Goal: Transaction & Acquisition: Purchase product/service

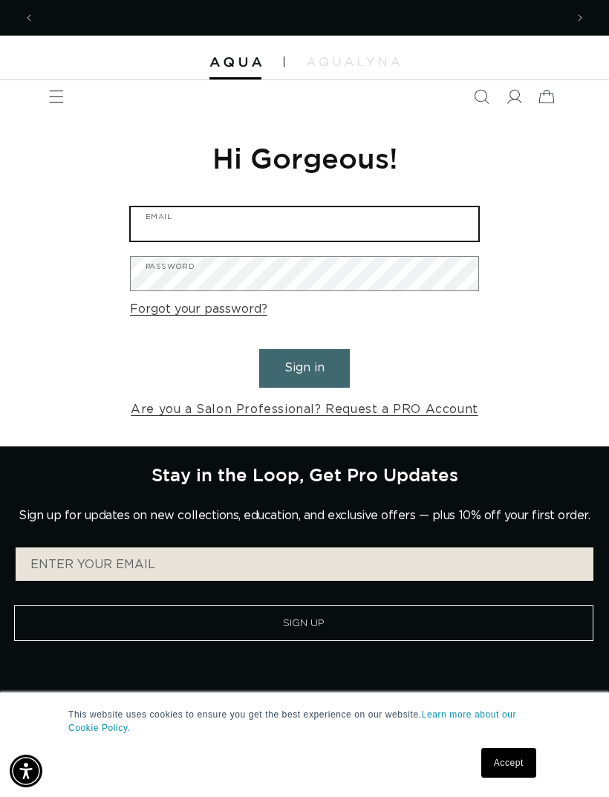
type input "jasmineturnbull7@icloud.com"
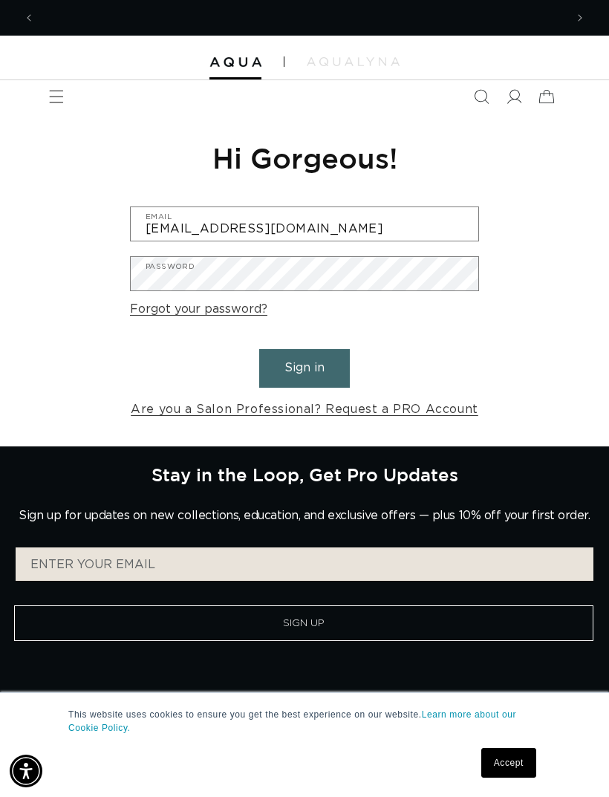
click at [305, 366] on button "Sign in" at bounding box center [304, 368] width 91 height 38
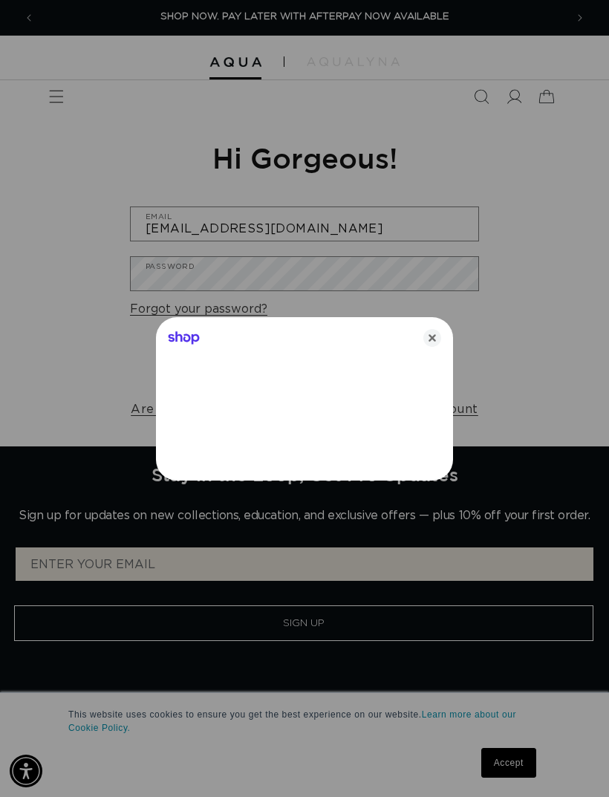
click at [329, 351] on div "Shop" at bounding box center [304, 335] width 297 height 36
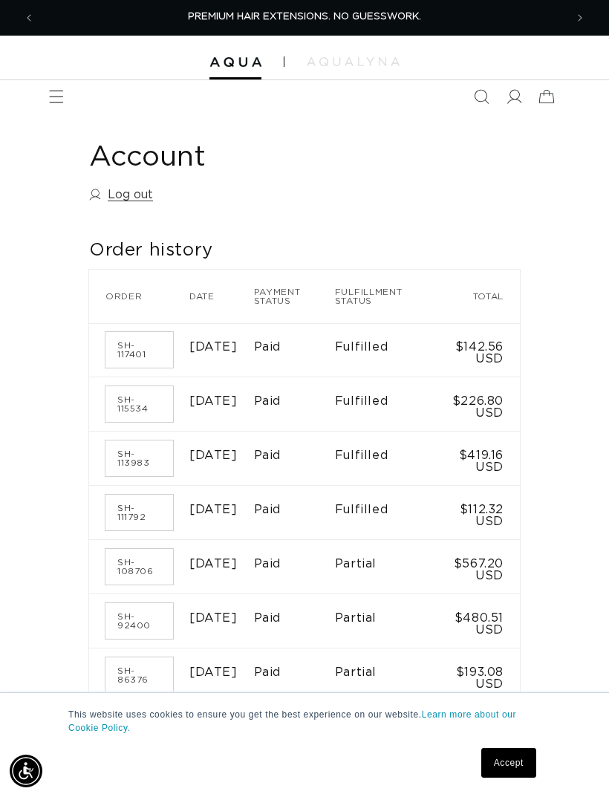
click at [56, 101] on icon "Menu" at bounding box center [56, 96] width 15 height 15
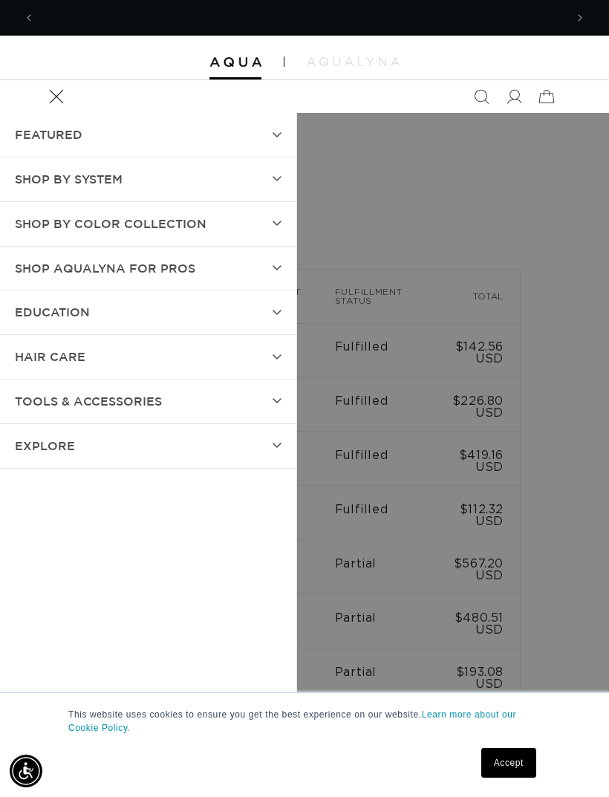
scroll to position [0, 531]
click at [277, 184] on summary "SHOP BY SYSTEM" at bounding box center [148, 180] width 296 height 44
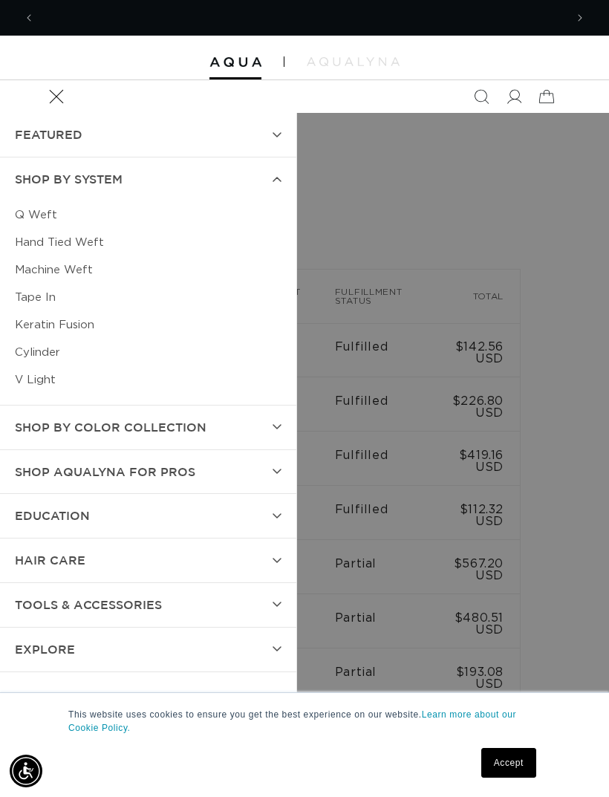
scroll to position [0, 1061]
click at [34, 219] on link "Q Weft" at bounding box center [148, 214] width 267 height 27
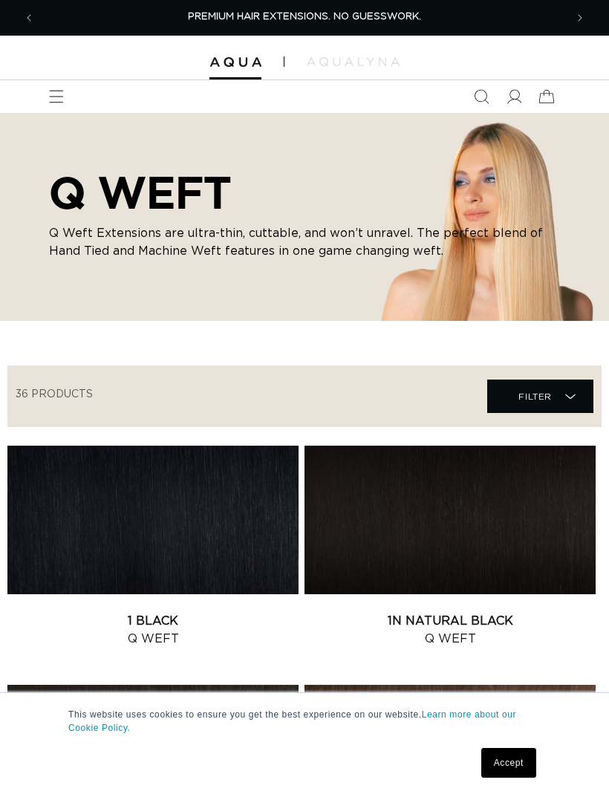
click at [66, 99] on span "Menu" at bounding box center [56, 96] width 33 height 33
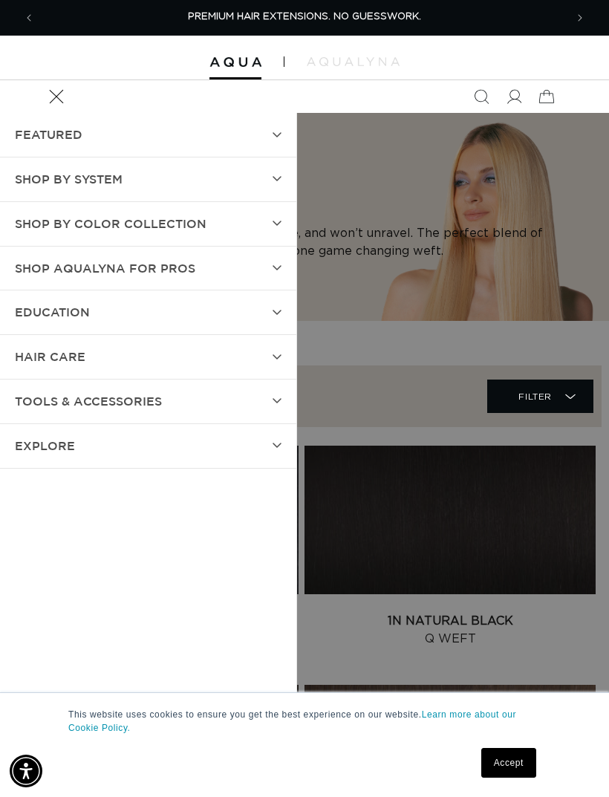
click at [273, 190] on summary "SHOP BY SYSTEM" at bounding box center [148, 180] width 296 height 44
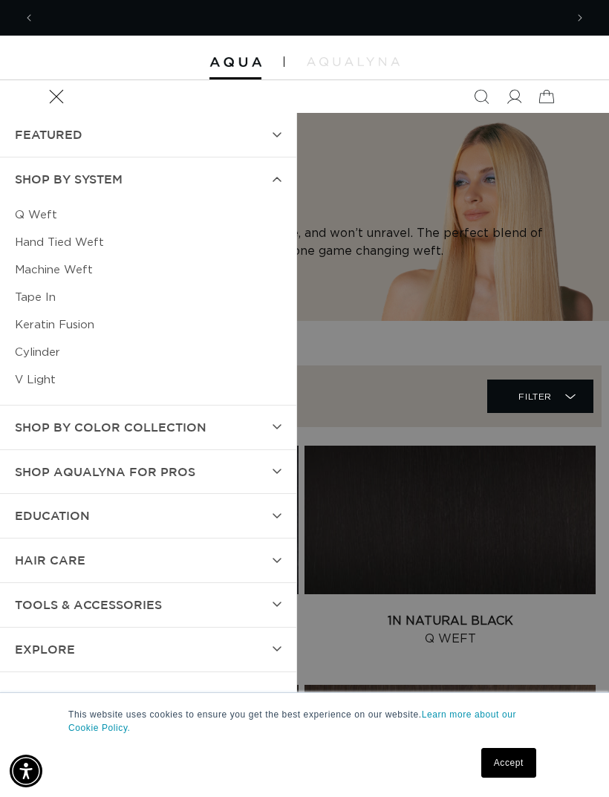
scroll to position [0, 531]
click at [284, 435] on summary "Shop by Color Collection" at bounding box center [148, 428] width 296 height 44
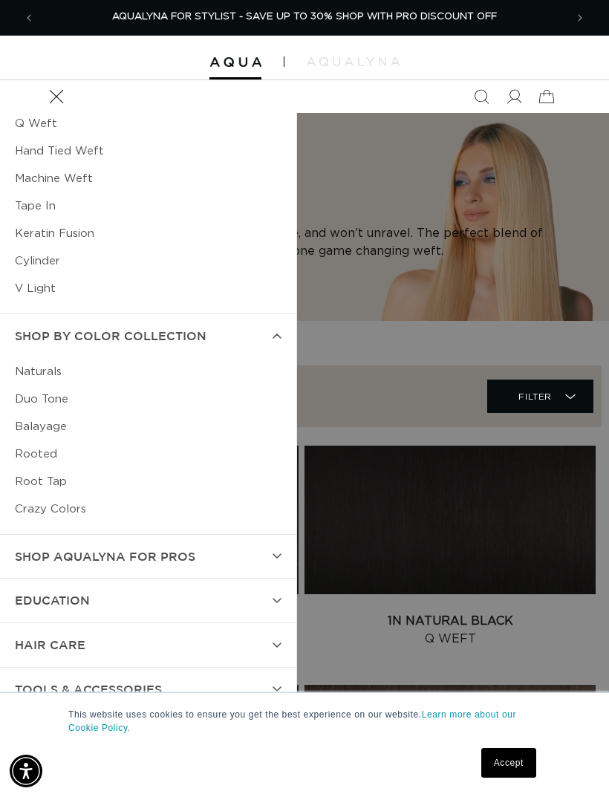
scroll to position [90, 0]
click at [273, 558] on icon at bounding box center [277, 558] width 9 height 6
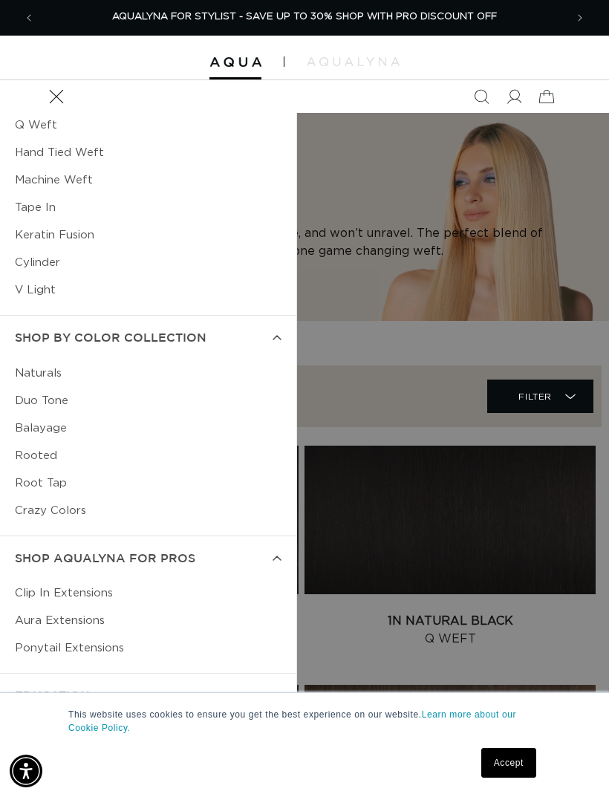
click at [268, 571] on summary "Shop AquaLyna for Pros" at bounding box center [148, 559] width 296 height 44
click at [270, 560] on summary "Shop AquaLyna for Pros" at bounding box center [148, 559] width 296 height 44
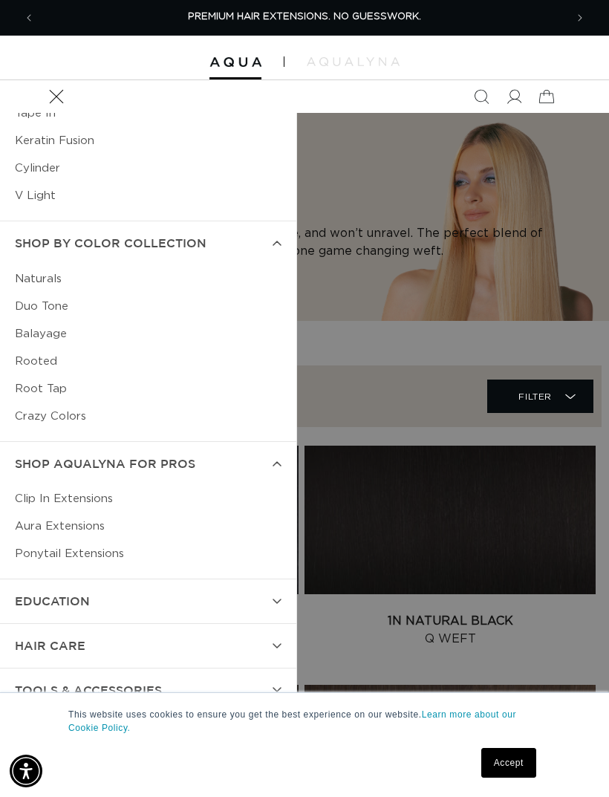
scroll to position [184, 0]
click at [83, 499] on link "Clip In Extensions" at bounding box center [148, 499] width 267 height 27
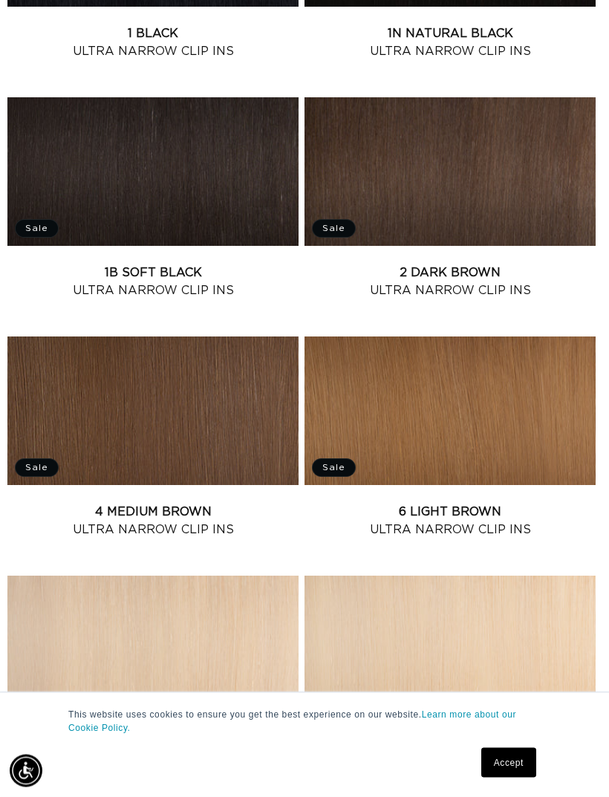
scroll to position [620, 0]
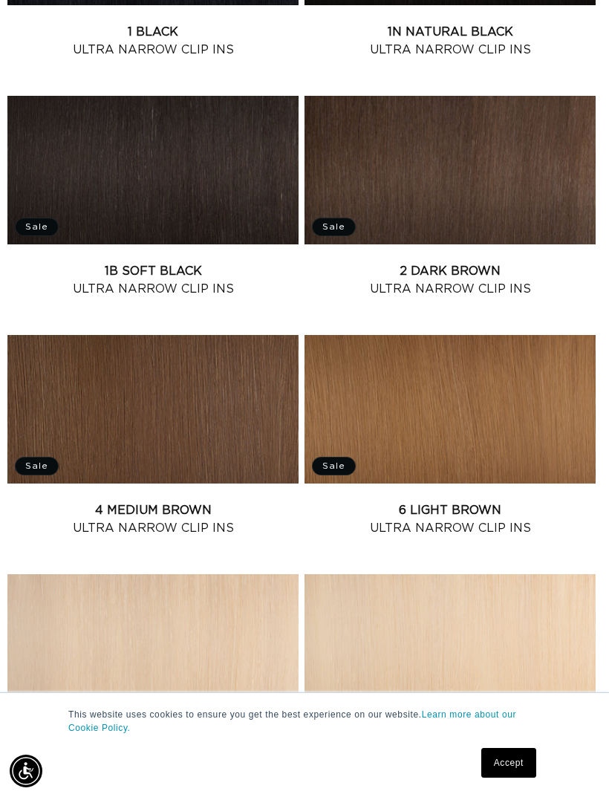
click at [514, 262] on link "2 Dark Brown Ultra Narrow Clip Ins" at bounding box center [450, 280] width 291 height 36
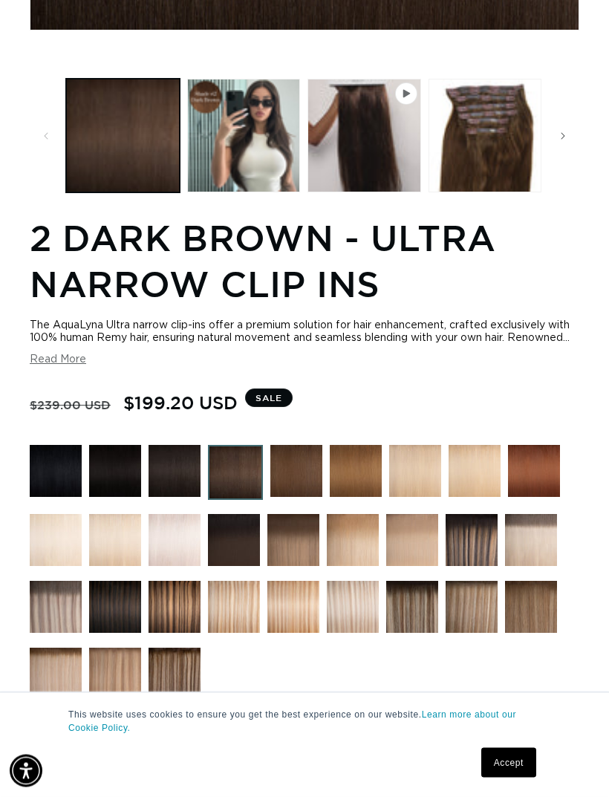
scroll to position [685, 0]
click at [241, 555] on img at bounding box center [234, 540] width 52 height 52
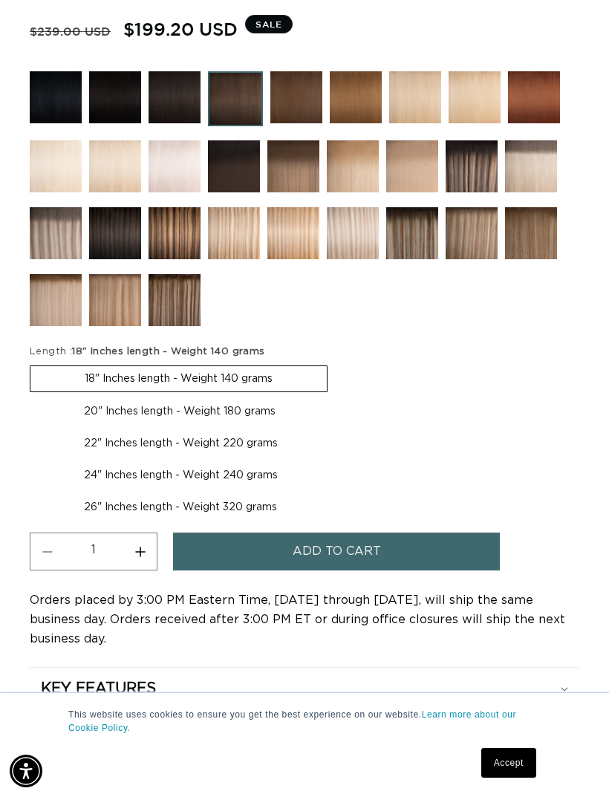
scroll to position [0, 1061]
click at [259, 424] on label "20" Inches length - Weight 180 grams Variant sold out or unavailable" at bounding box center [180, 411] width 300 height 25
click at [335, 363] on input "20" Inches length - Weight 180 grams Variant sold out or unavailable" at bounding box center [335, 363] width 1 height 1
radio input "true"
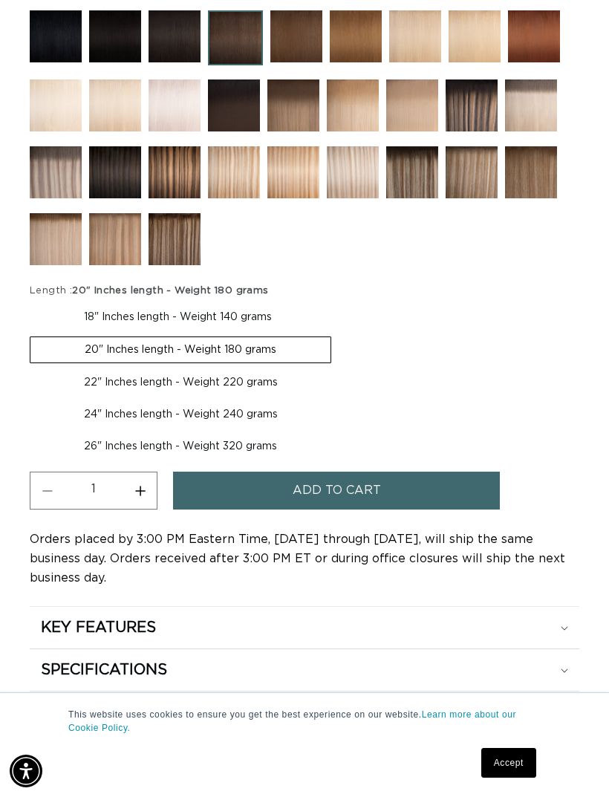
click at [277, 395] on label "22" Inches length - Weight 220 grams Variant sold out or unavailable" at bounding box center [181, 382] width 302 height 25
click at [339, 334] on input "22" Inches length - Weight 220 grams Variant sold out or unavailable" at bounding box center [339, 334] width 1 height 1
radio input "true"
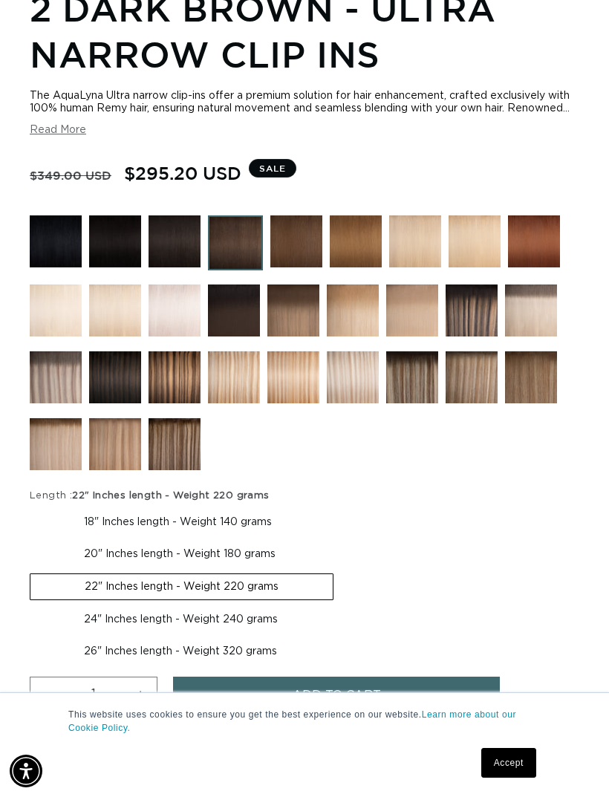
scroll to position [916, 0]
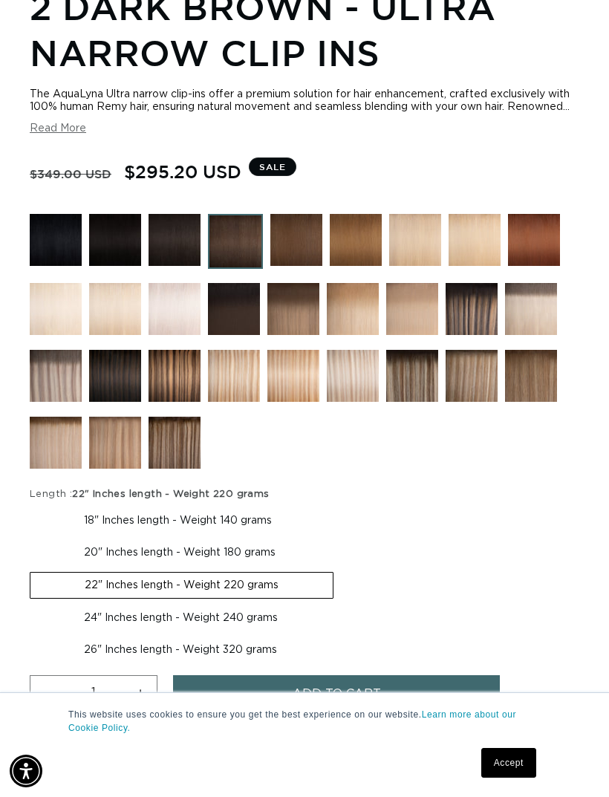
click at [170, 565] on label "20" Inches length - Weight 180 grams Variant sold out or unavailable" at bounding box center [180, 552] width 300 height 25
click at [334, 506] on input "20" Inches length - Weight 180 grams Variant sold out or unavailable" at bounding box center [334, 505] width 1 height 1
radio input "true"
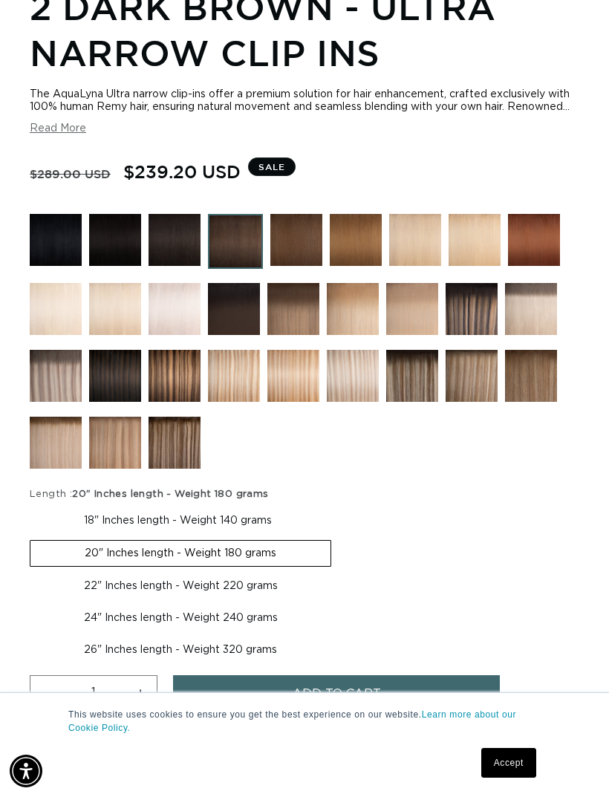
scroll to position [0, 531]
click at [282, 713] on button "Add to cart" at bounding box center [336, 694] width 327 height 38
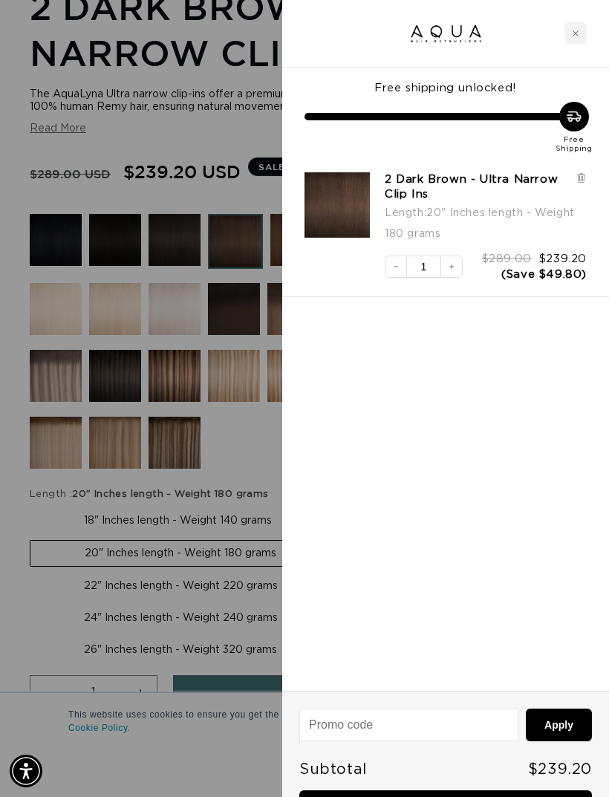
scroll to position [0, 1061]
click at [471, 797] on link "Checkout • $239.20" at bounding box center [445, 810] width 293 height 38
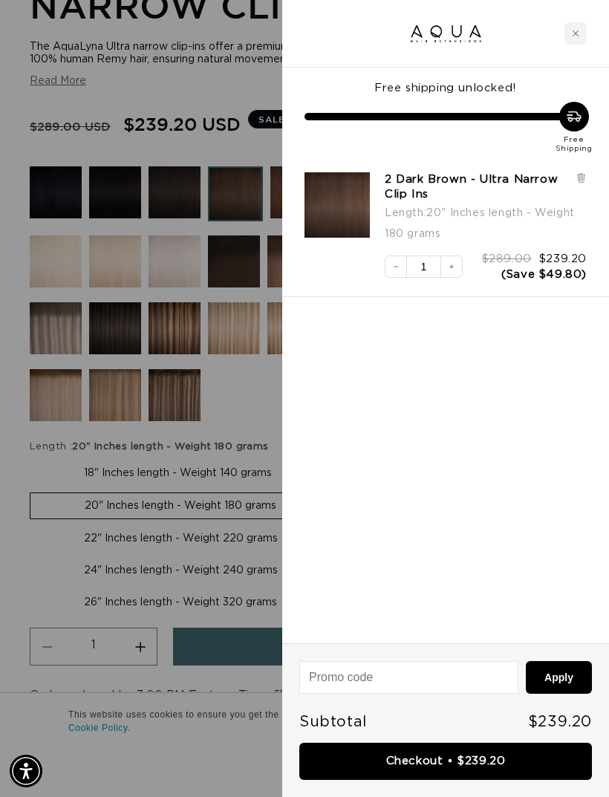
scroll to position [0, 0]
click at [582, 181] on icon at bounding box center [581, 178] width 6 height 7
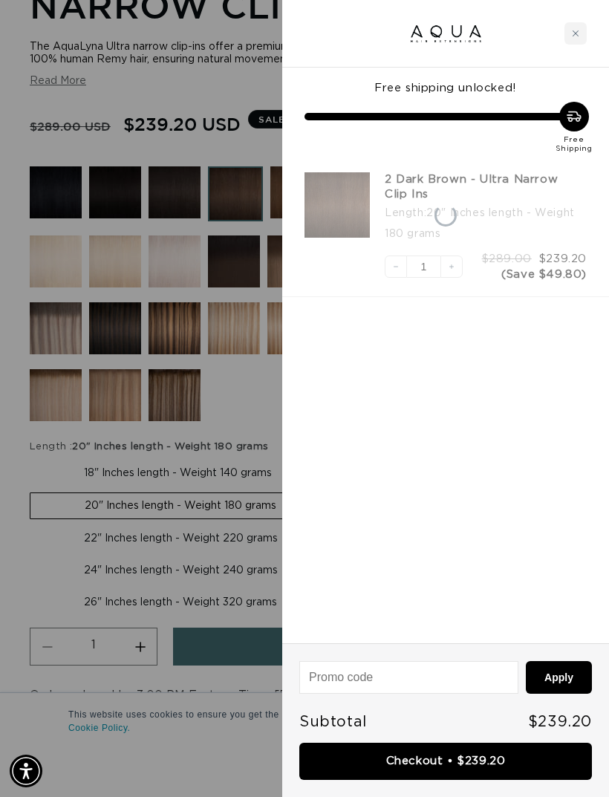
scroll to position [0, 531]
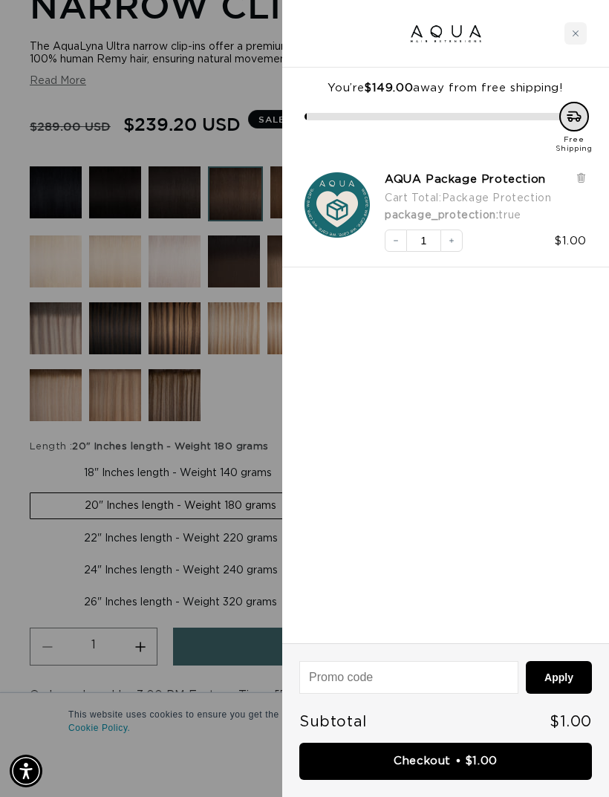
click at [253, 423] on div at bounding box center [304, 398] width 609 height 797
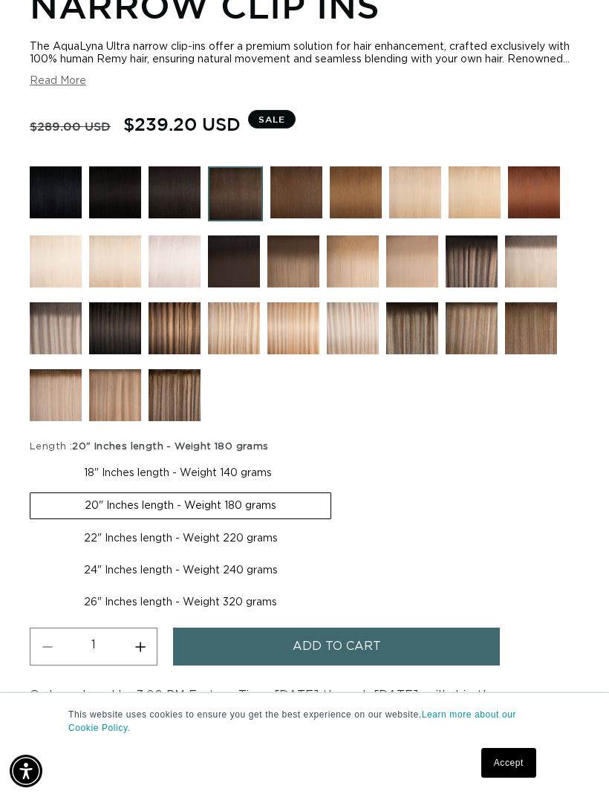
click at [227, 551] on label "22" Inches length - Weight 220 grams Variant sold out or unavailable" at bounding box center [181, 538] width 302 height 25
click at [339, 490] on input "22" Inches length - Weight 220 grams Variant sold out or unavailable" at bounding box center [339, 490] width 1 height 1
radio input "true"
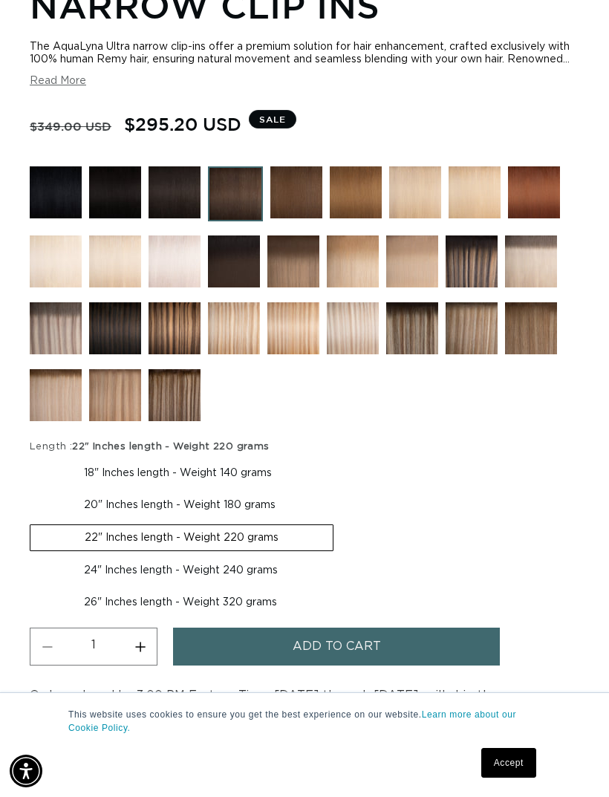
click at [318, 662] on span "Add to cart" at bounding box center [337, 647] width 88 height 38
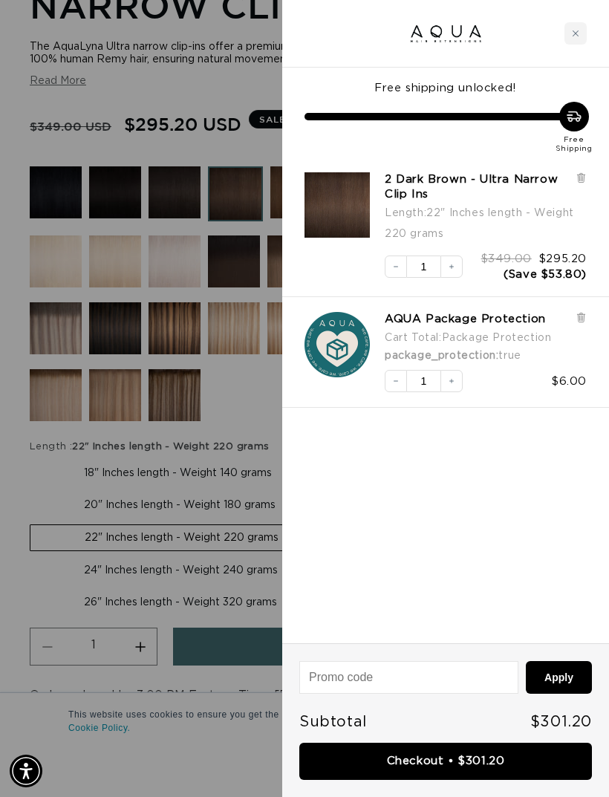
click at [490, 764] on link "Checkout • $301.20" at bounding box center [445, 762] width 293 height 38
click at [401, 270] on button "Decrease quantity" at bounding box center [396, 267] width 22 height 22
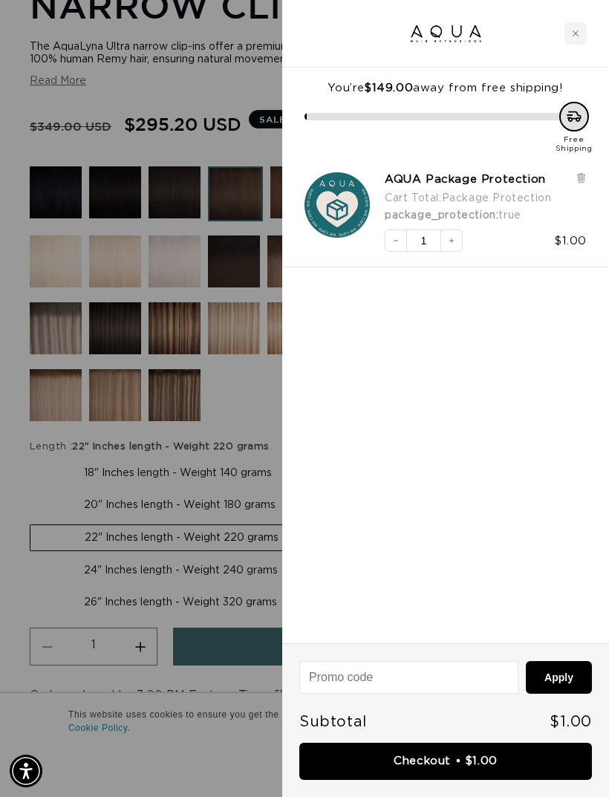
click at [247, 441] on div at bounding box center [304, 398] width 609 height 797
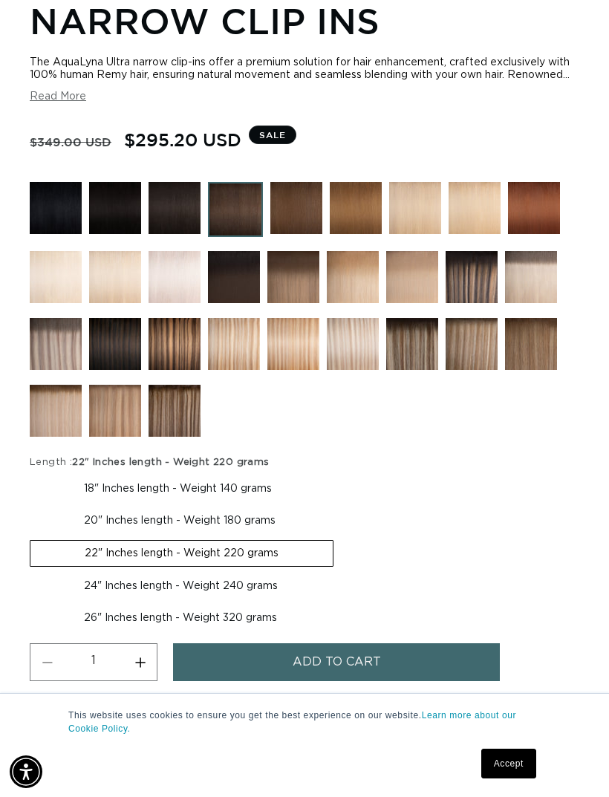
scroll to position [948, 0]
click at [56, 103] on button "Read More" at bounding box center [58, 97] width 56 height 13
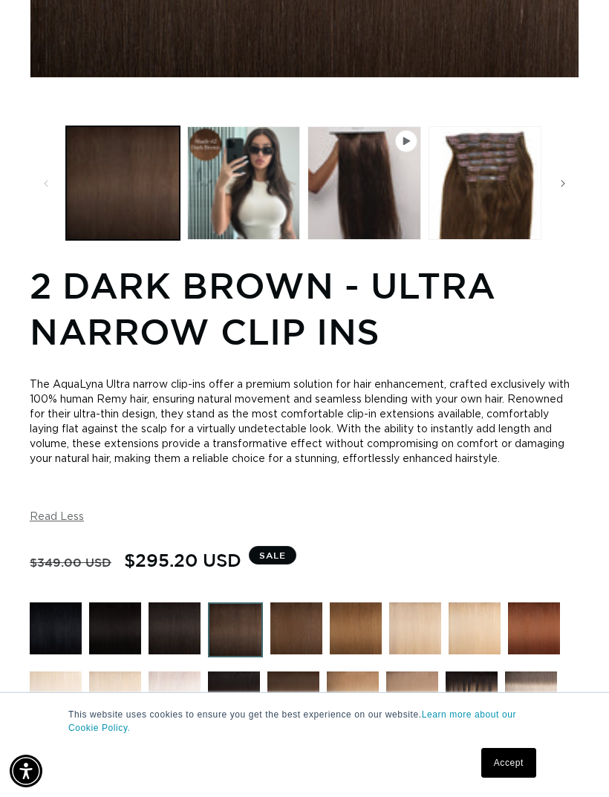
scroll to position [0, 1061]
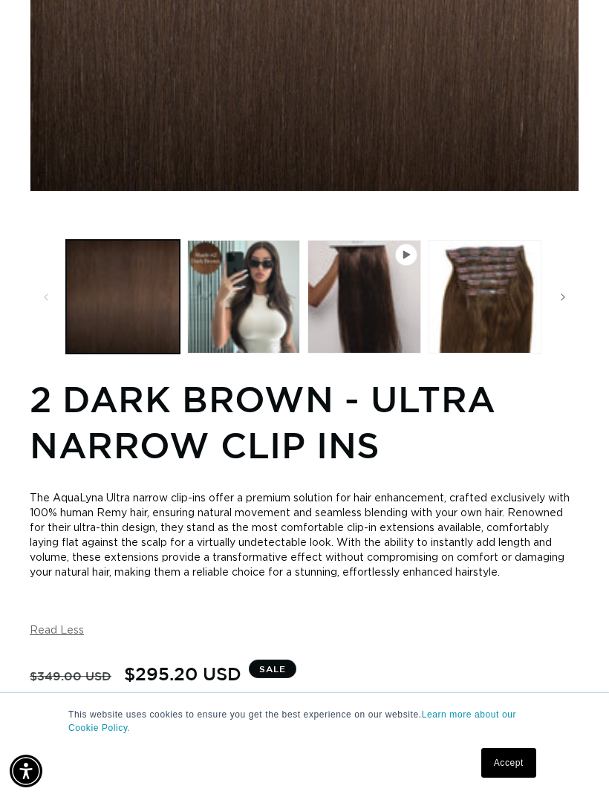
click at [502, 320] on button "Load image 3 in gallery view" at bounding box center [486, 297] width 114 height 114
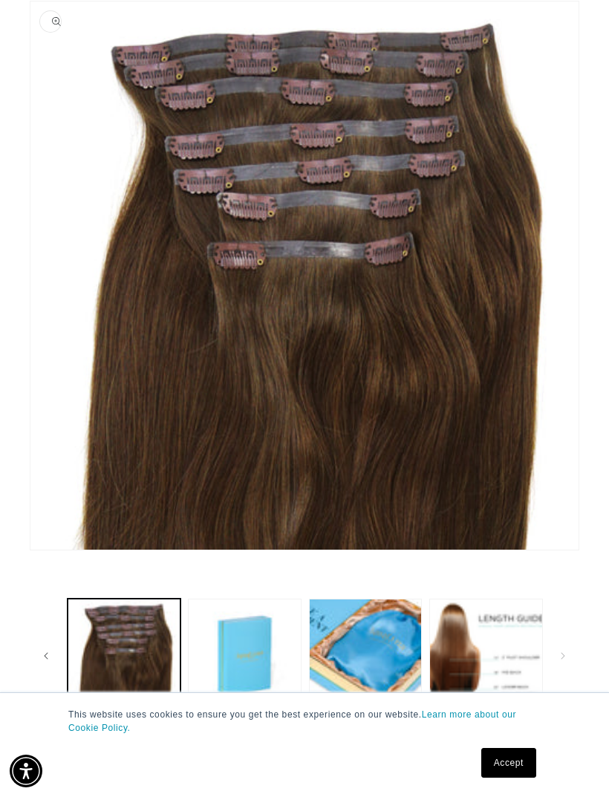
scroll to position [0, 0]
click at [380, 641] on button "Load image 5 in gallery view" at bounding box center [366, 656] width 114 height 114
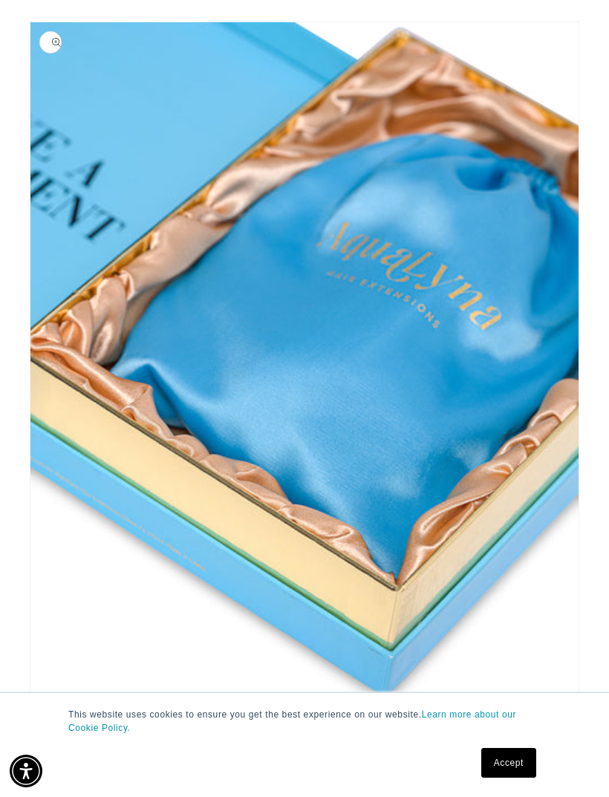
scroll to position [0, 1061]
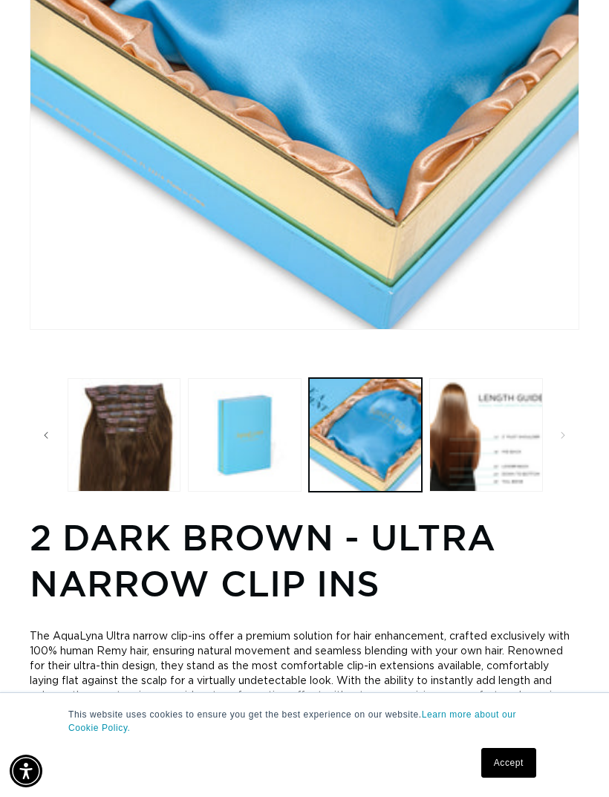
click at [259, 492] on button "Load image 4 in gallery view" at bounding box center [245, 435] width 114 height 114
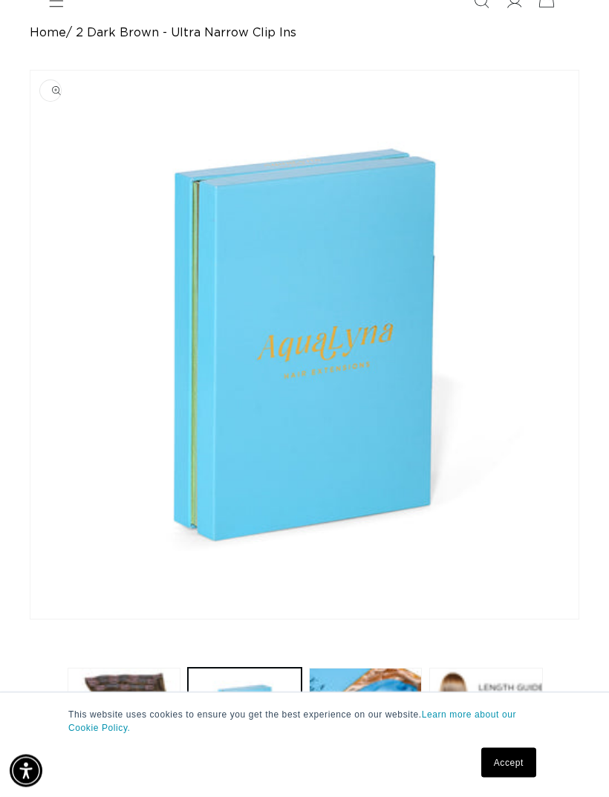
scroll to position [96, 0]
click at [447, 707] on button "Load image 6 in gallery view" at bounding box center [486, 725] width 114 height 114
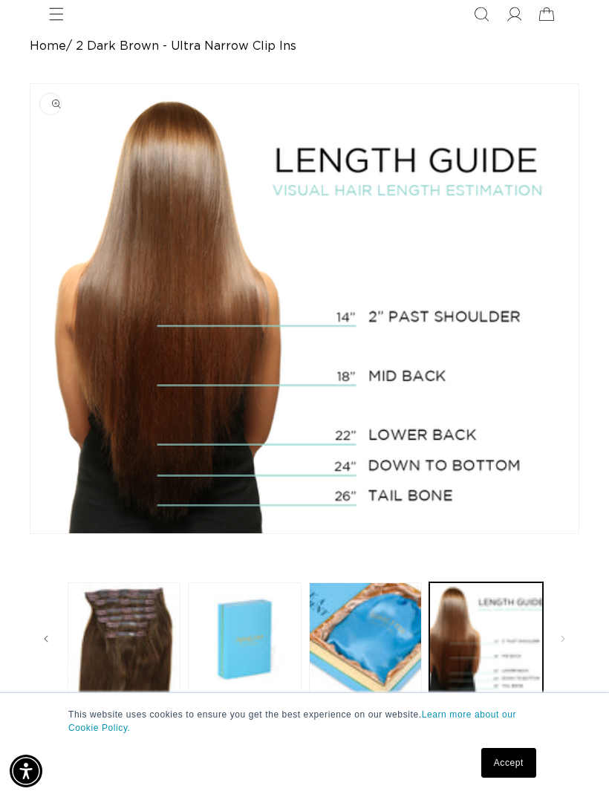
scroll to position [0, 531]
click at [116, 663] on button "Load image 3 in gallery view" at bounding box center [125, 640] width 114 height 114
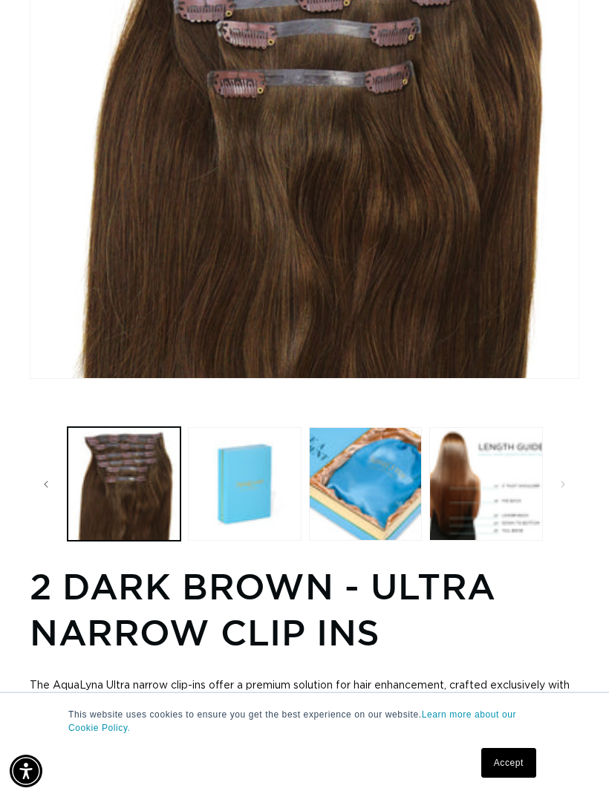
click at [496, 493] on button "Load image 6 in gallery view" at bounding box center [486, 484] width 114 height 114
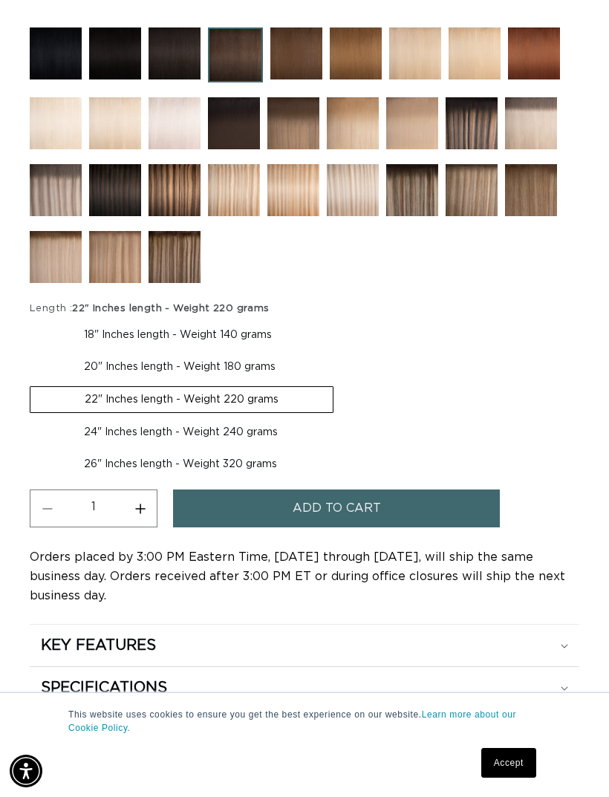
click at [265, 378] on label "20" Inches length - Weight 180 grams Variant sold out or unavailable" at bounding box center [180, 366] width 300 height 25
click at [334, 320] on input "20" Inches length - Weight 180 grams Variant sold out or unavailable" at bounding box center [334, 320] width 1 height 1
radio input "true"
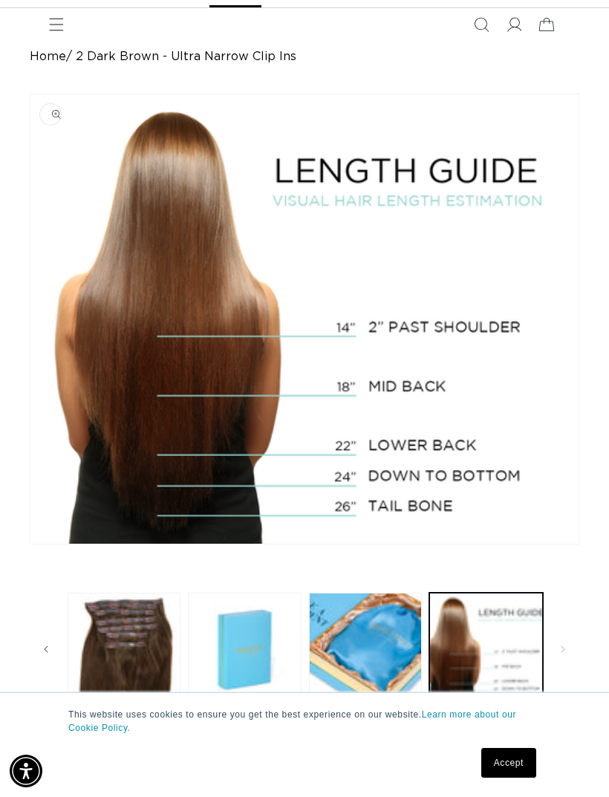
scroll to position [0, 1061]
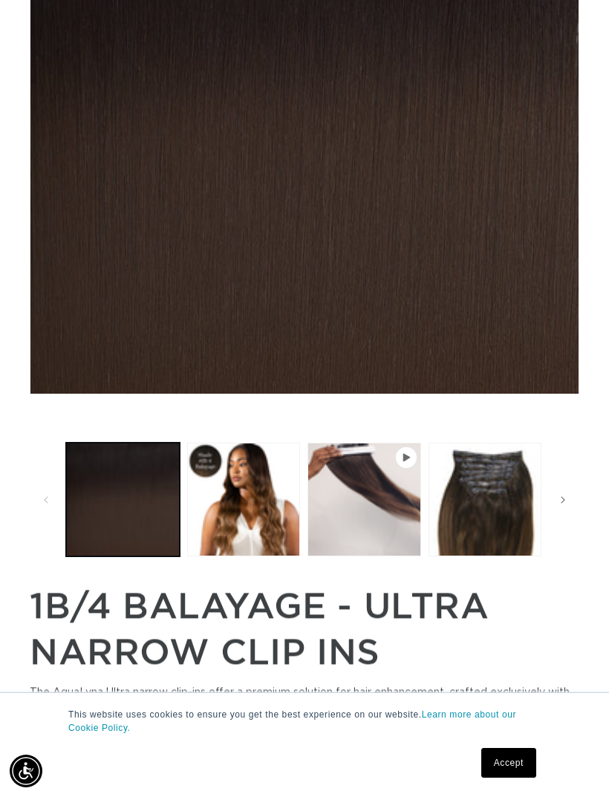
click at [276, 544] on button "Load image 2 in gallery view" at bounding box center [244, 500] width 114 height 114
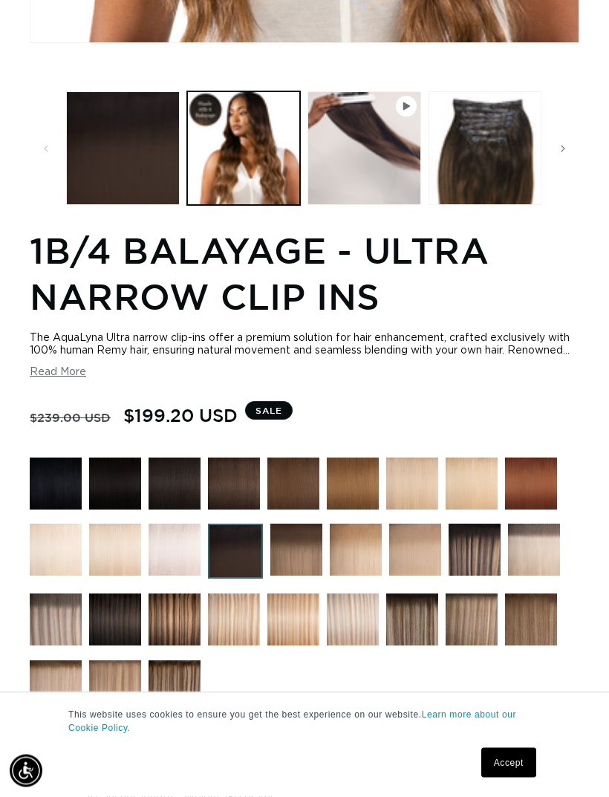
scroll to position [672, 0]
